Goal: Task Accomplishment & Management: Manage account settings

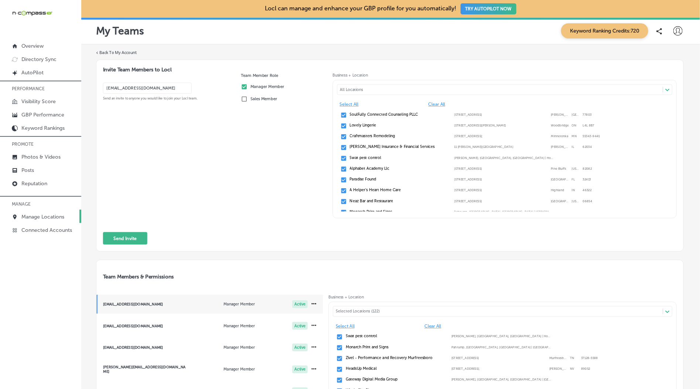
click at [47, 221] on link "Manage Locations" at bounding box center [40, 216] width 81 height 13
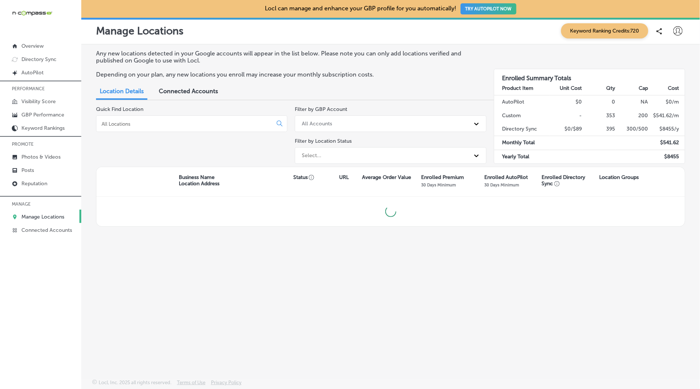
drag, startPoint x: 188, startPoint y: 137, endPoint x: 189, endPoint y: 128, distance: 8.6
click at [188, 137] on div "Quick Find Location" at bounding box center [191, 136] width 191 height 61
click at [189, 128] on div at bounding box center [191, 123] width 191 height 17
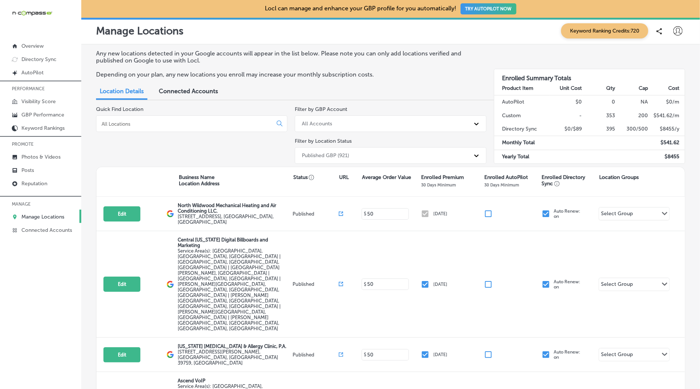
click at [192, 123] on input at bounding box center [186, 123] width 170 height 7
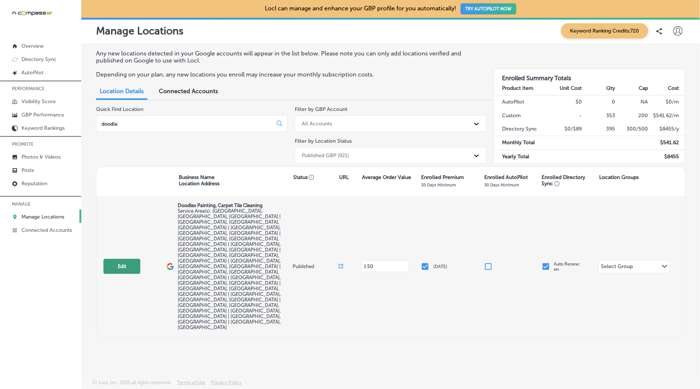
type input "doodle"
click at [112, 259] on button "Edit" at bounding box center [121, 266] width 37 height 15
select select "US"
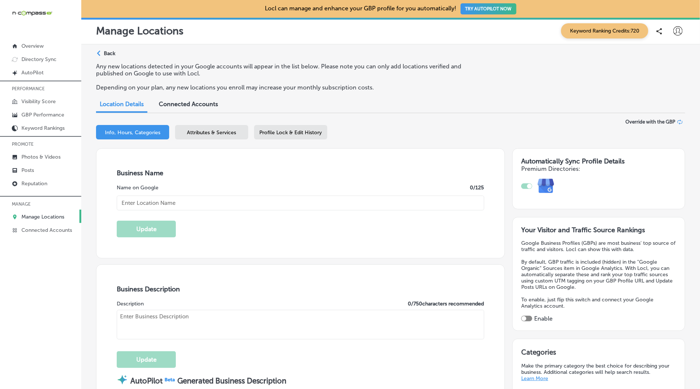
type input "Doodles Painting, Carpet Tile Cleaning"
type input "[STREET_ADDRESS]"
type input "[GEOGRAPHIC_DATA]"
type input "32940"
type input "US"
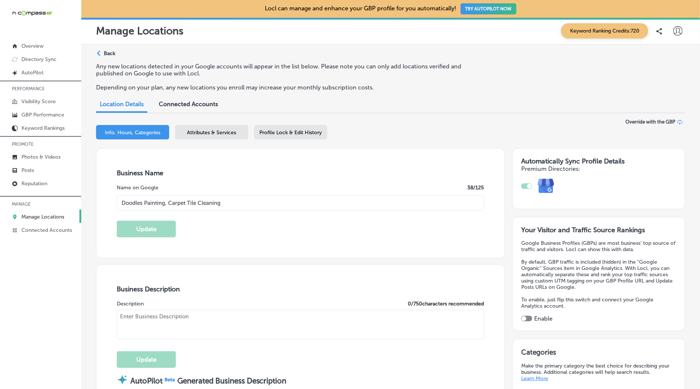
type input "[URL][DOMAIN_NAME]"
checkbox input "true"
type textarea "Doodles Painting, Carpet & Tile Cleaning is a veteran-owned business dedicated …"
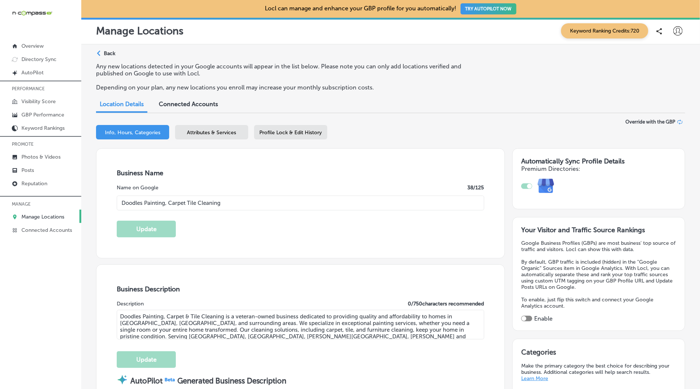
type input "[PHONE_NUMBER]"
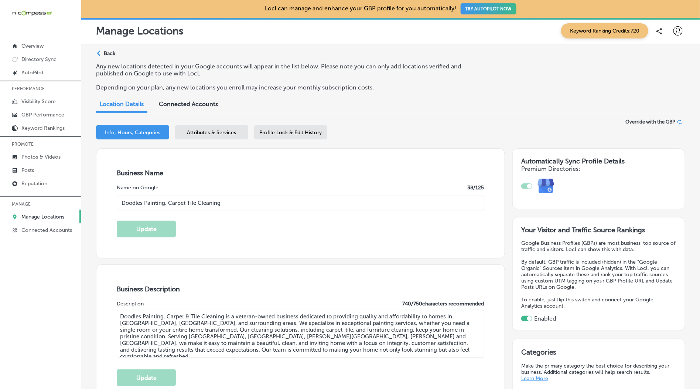
drag, startPoint x: 186, startPoint y: 206, endPoint x: 196, endPoint y: 211, distance: 10.2
click at [186, 206] on input "Doodles Painting, Carpet Tile Cleaning" at bounding box center [301, 203] width 368 height 15
type input "Doodles Painting, Carpet & Tile Cleaning"
click at [180, 230] on div "Business Name Name on Google 40 /125 Doodles Painting, Carpet & Tile Cleaning U…" at bounding box center [300, 203] width 408 height 109
click at [171, 231] on button "Update" at bounding box center [146, 229] width 59 height 17
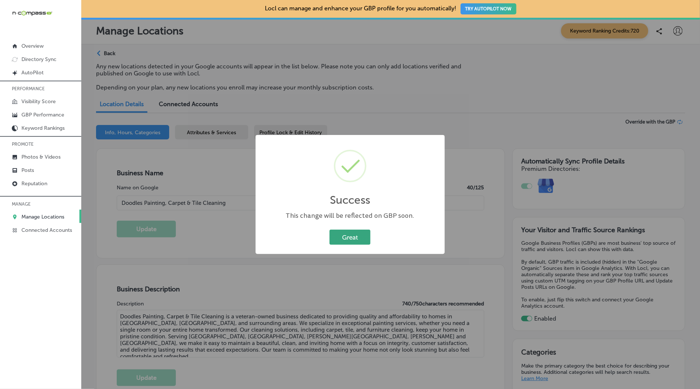
click at [349, 232] on button "Great" at bounding box center [350, 237] width 41 height 15
